Goal: Task Accomplishment & Management: Complete application form

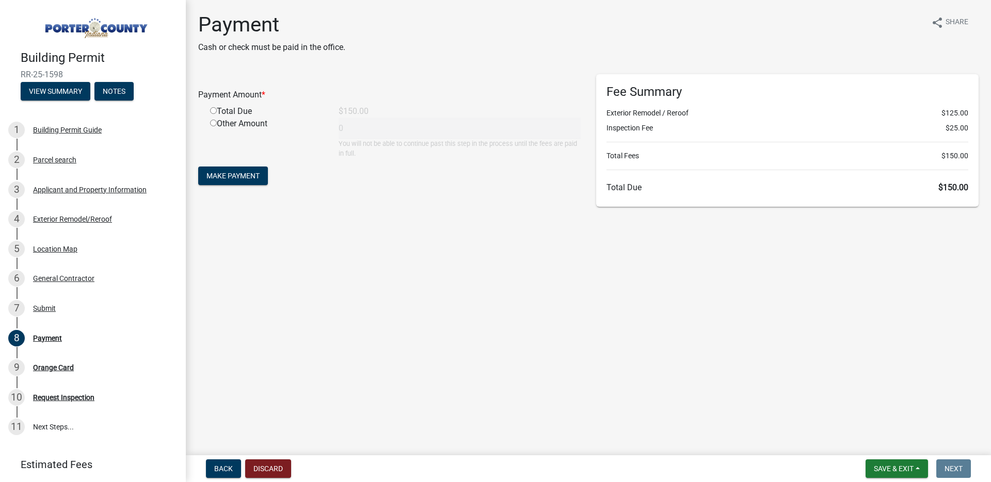
click at [212, 109] on input "radio" at bounding box center [213, 110] width 7 height 7
radio input "true"
type input "150"
click at [220, 177] on span "Make Payment" at bounding box center [232, 176] width 53 height 8
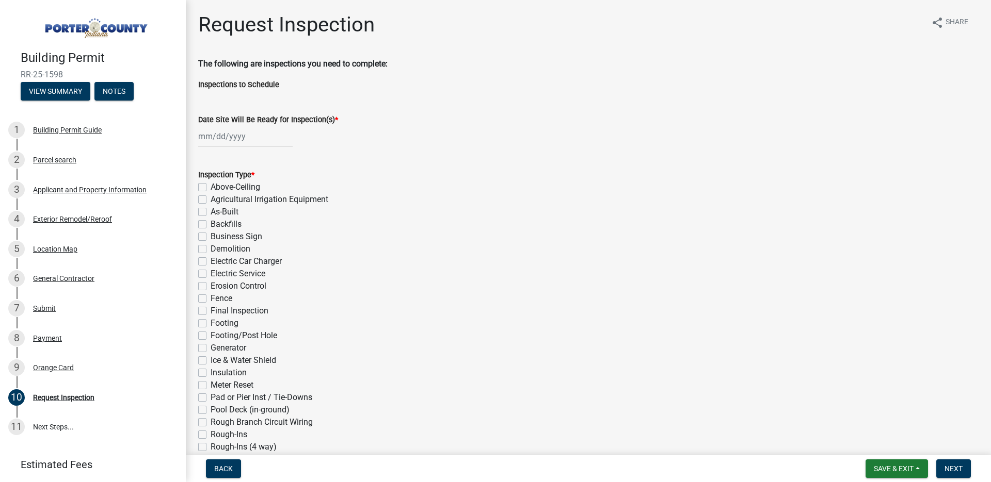
click at [940, 324] on div "Footing" at bounding box center [588, 323] width 780 height 12
click at [953, 473] on span "Next" at bounding box center [953, 469] width 18 height 8
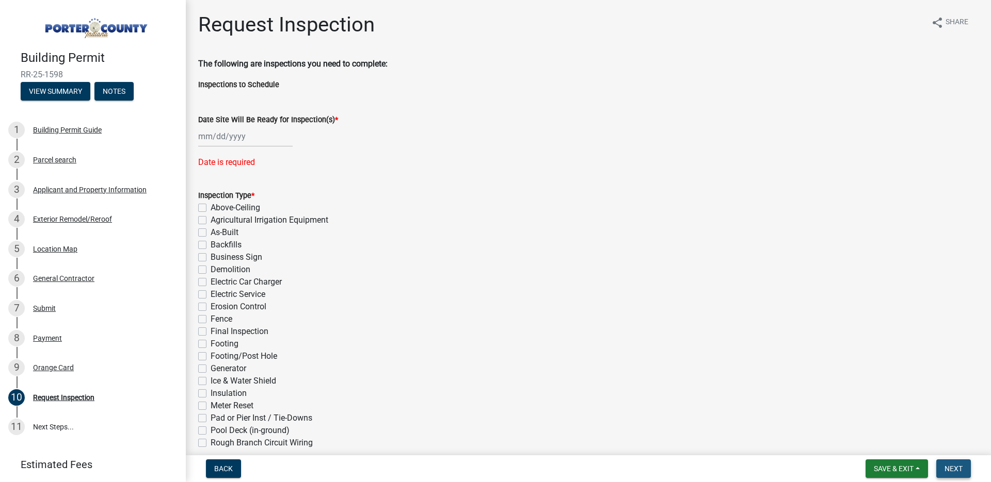
click at [953, 473] on span "Next" at bounding box center [953, 469] width 18 height 8
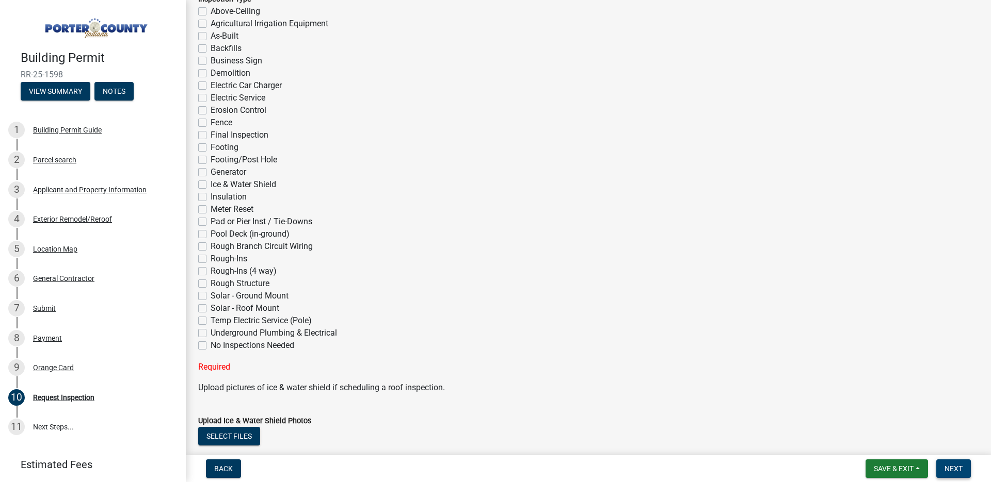
scroll to position [303, 0]
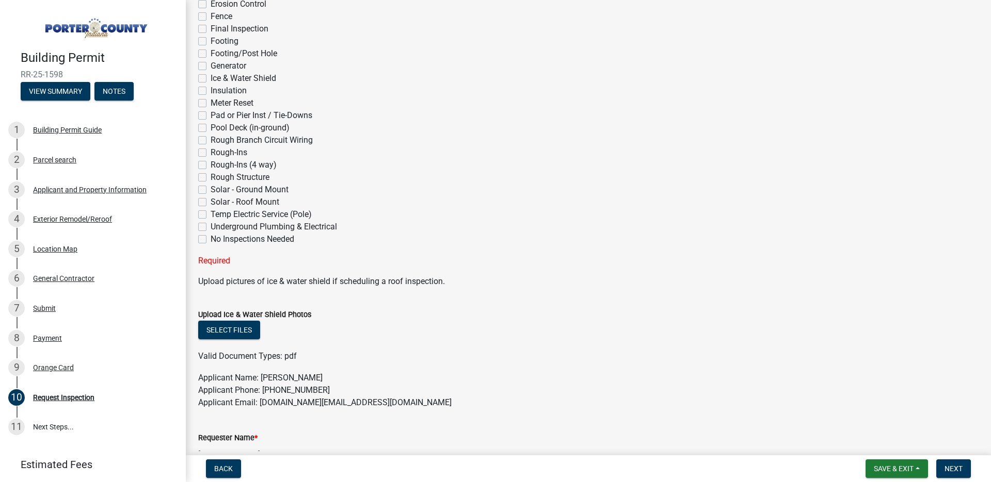
click at [888, 425] on div "Requester Name * Goodwin Construction LLC" at bounding box center [588, 441] width 780 height 48
click at [886, 469] on span "Save & Exit" at bounding box center [894, 469] width 40 height 8
click at [880, 448] on button "Save & Exit" at bounding box center [886, 442] width 83 height 25
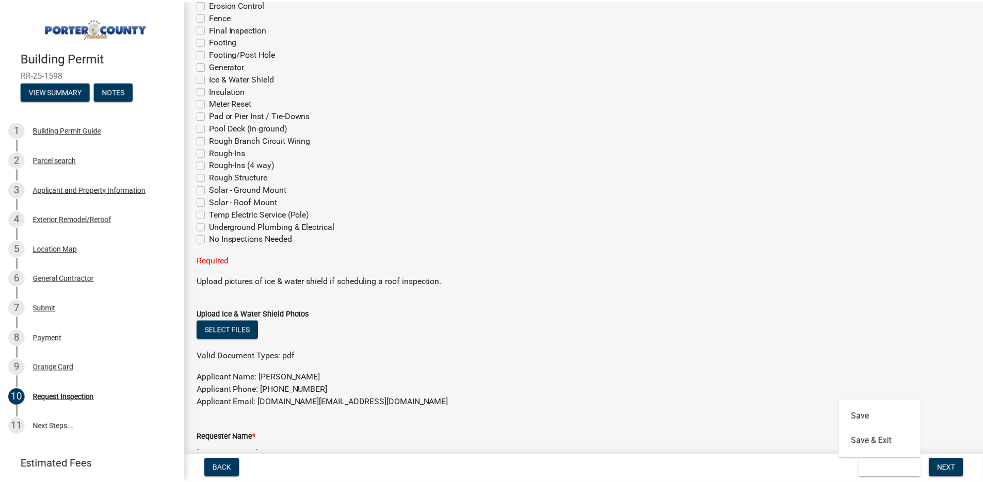
scroll to position [0, 0]
